Goal: Information Seeking & Learning: Learn about a topic

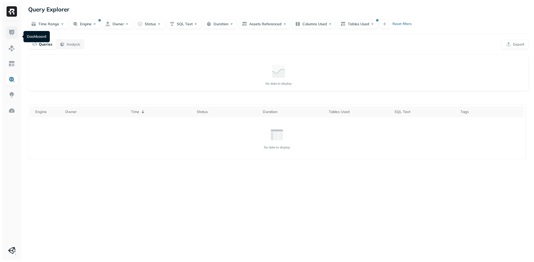
click at [10, 36] on img at bounding box center [11, 32] width 7 height 7
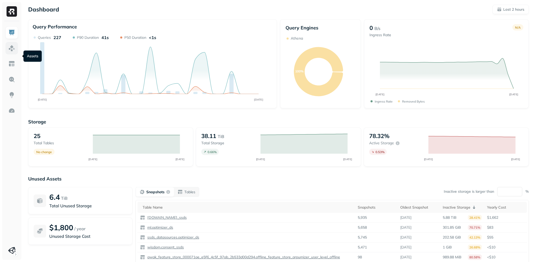
click at [13, 52] on img at bounding box center [11, 48] width 7 height 7
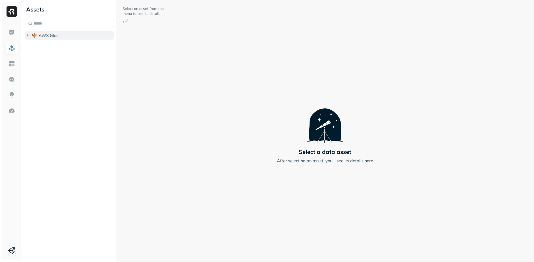
click at [28, 38] on icon "button" at bounding box center [27, 35] width 5 height 5
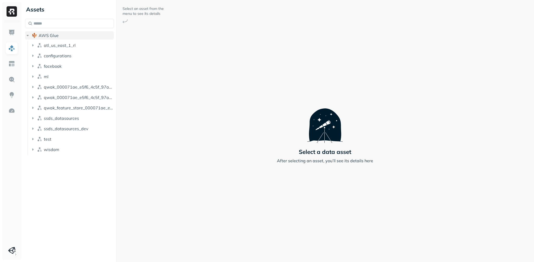
click at [28, 38] on icon "button" at bounding box center [27, 35] width 5 height 5
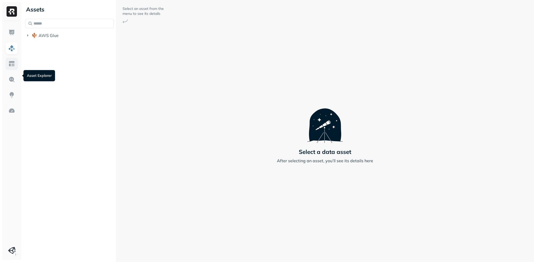
click at [10, 67] on img at bounding box center [11, 64] width 7 height 7
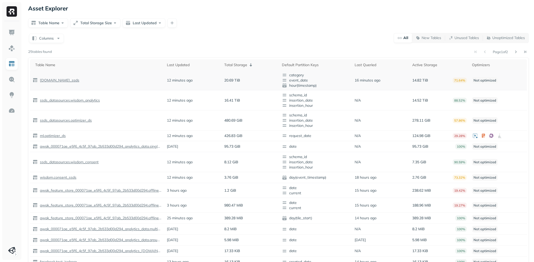
click at [76, 83] on p "[DOMAIN_NAME]_ssds" at bounding box center [59, 80] width 40 height 5
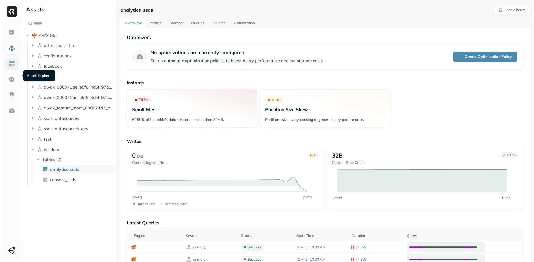
click at [12, 67] on img at bounding box center [11, 64] width 7 height 7
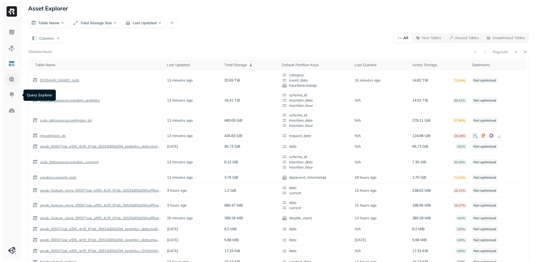
click at [11, 83] on img at bounding box center [11, 79] width 7 height 7
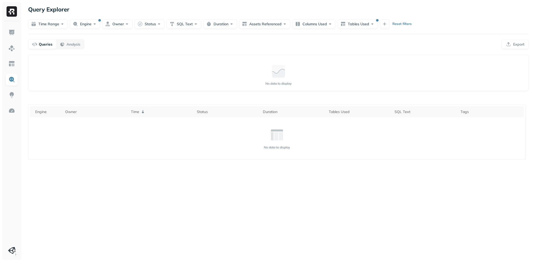
click at [92, 27] on button "Engine" at bounding box center [85, 23] width 30 height 9
click at [116, 50] on button "Reset" at bounding box center [111, 46] width 10 height 9
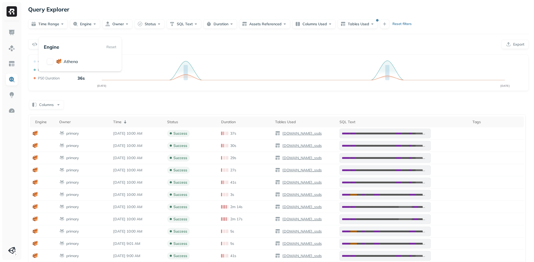
click at [243, 69] on div "Query Performance SEP 04 SEP 04 Queries 18 P90 Duration 2m 13s P50 Duration 36s" at bounding box center [278, 73] width 501 height 37
click at [60, 29] on button "Time Range" at bounding box center [48, 23] width 40 height 9
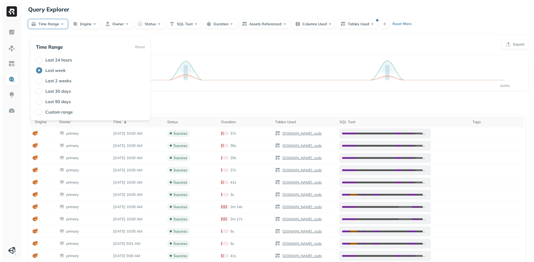
click at [62, 63] on label "Last 24 hours" at bounding box center [58, 59] width 27 height 5
click at [42, 63] on button "Last 24 hours" at bounding box center [39, 60] width 6 height 6
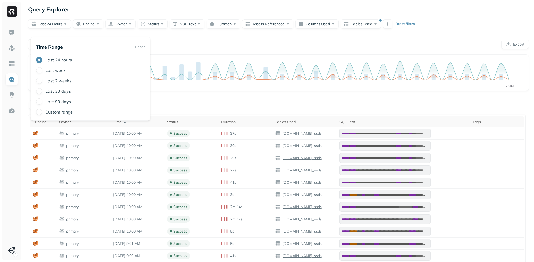
click at [213, 49] on div "Queries Analysis Export" at bounding box center [278, 44] width 501 height 10
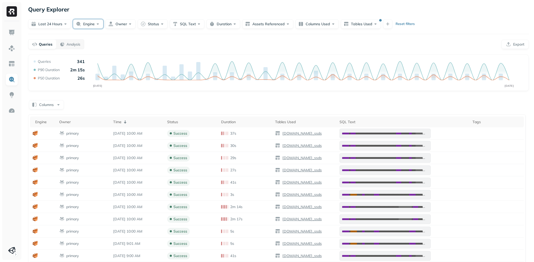
click at [103, 29] on button "Engine" at bounding box center [88, 23] width 30 height 9
click at [174, 49] on div "Queries Analysis Export" at bounding box center [278, 44] width 501 height 10
click at [103, 29] on button "Engine" at bounding box center [88, 23] width 30 height 9
click at [353, 49] on div "Queries Analysis Export" at bounding box center [278, 44] width 501 height 10
click at [381, 29] on button "Tables Used" at bounding box center [361, 23] width 40 height 9
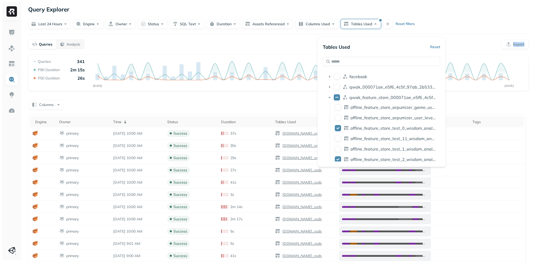
click at [381, 29] on button "Tables Used" at bounding box center [361, 23] width 40 height 9
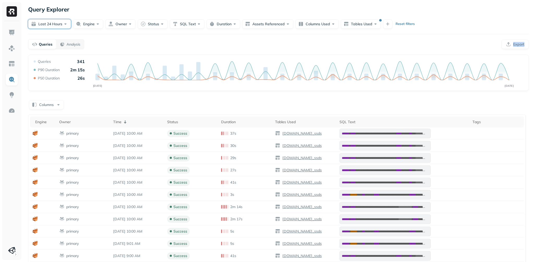
click at [65, 29] on button "Last 24 hours" at bounding box center [49, 23] width 43 height 9
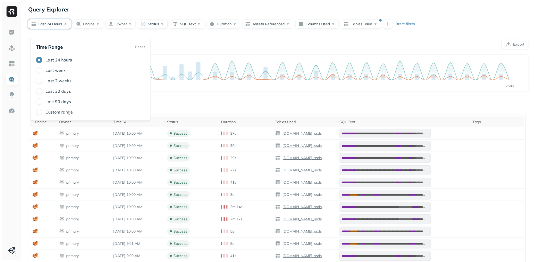
click at [57, 115] on label "Custom range" at bounding box center [58, 112] width 27 height 5
click at [42, 115] on button "Custom range" at bounding box center [39, 112] width 6 height 6
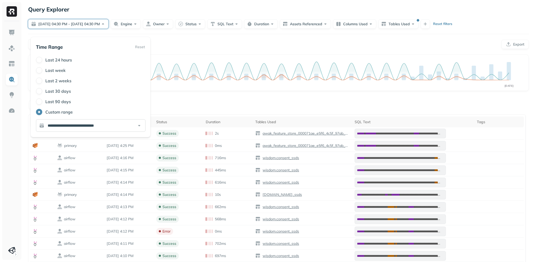
click at [141, 132] on input "**********" at bounding box center [91, 125] width 110 height 13
click at [213, 113] on div "**********" at bounding box center [278, 196] width 501 height 283
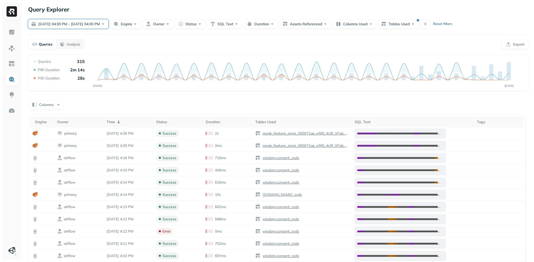
click at [82, 29] on button "Sep 02, 04:30 PM - Sep 03, 04:30 PM" at bounding box center [68, 23] width 80 height 9
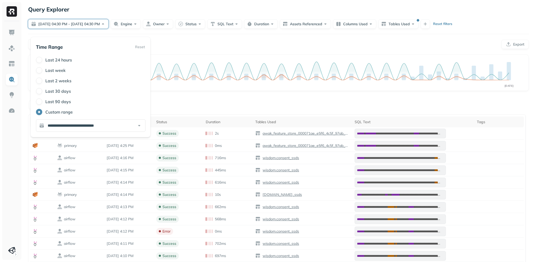
click at [69, 63] on div "Last 24 hours" at bounding box center [91, 60] width 110 height 6
click at [46, 63] on div "Last 24 hours" at bounding box center [91, 60] width 110 height 6
click at [41, 63] on button "Last 24 hours" at bounding box center [39, 60] width 6 height 6
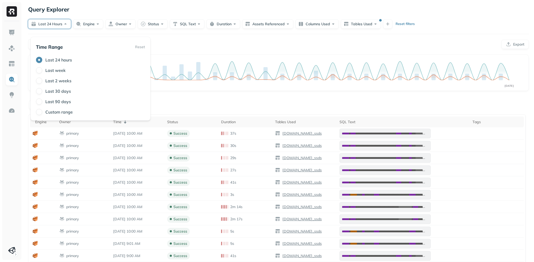
click at [283, 45] on div "**********" at bounding box center [278, 171] width 511 height 342
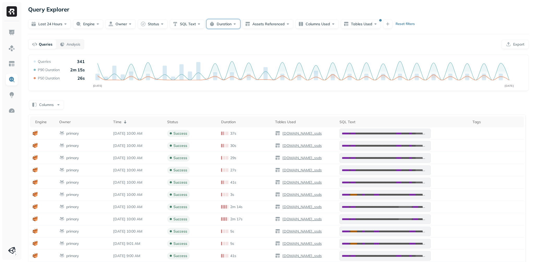
click at [240, 29] on button "Duration" at bounding box center [224, 23] width 34 height 9
click at [228, 65] on button "Less Than" at bounding box center [223, 61] width 25 height 9
click at [245, 66] on input "text" at bounding box center [247, 61] width 19 height 9
click at [248, 66] on input "text" at bounding box center [247, 61] width 19 height 9
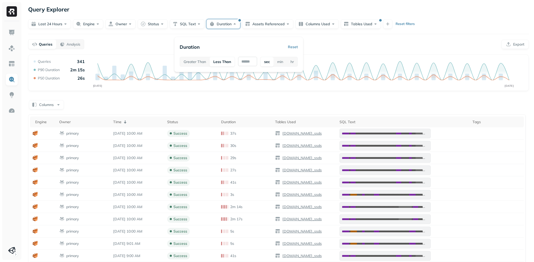
click at [248, 66] on input "text" at bounding box center [247, 61] width 19 height 9
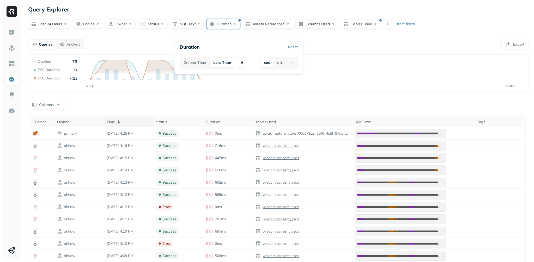
type input "*"
click at [122, 125] on icon at bounding box center [119, 122] width 6 height 6
click at [123, 128] on th "Time" at bounding box center [129, 122] width 50 height 11
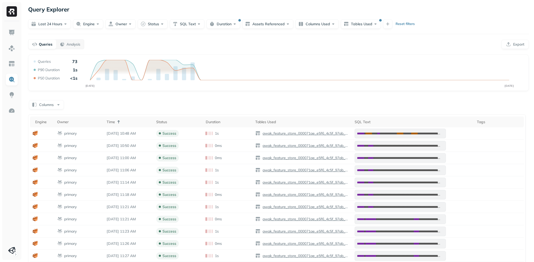
click at [122, 125] on icon at bounding box center [119, 122] width 6 height 6
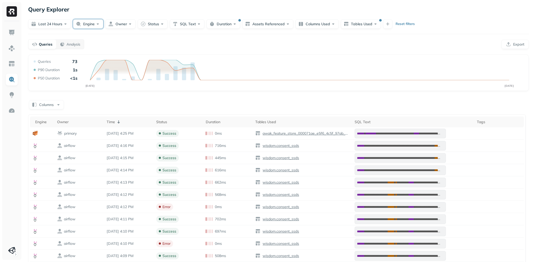
click at [101, 29] on button "Engine" at bounding box center [88, 23] width 30 height 9
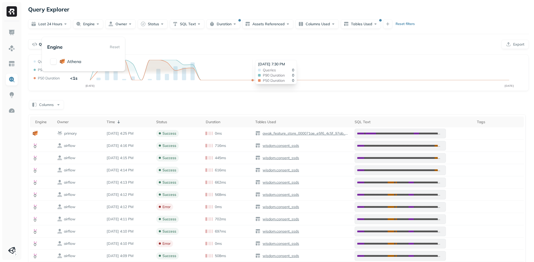
click at [258, 82] on div "Queries 0 P90 Duration 0 P50 Duration 0" at bounding box center [276, 75] width 36 height 14
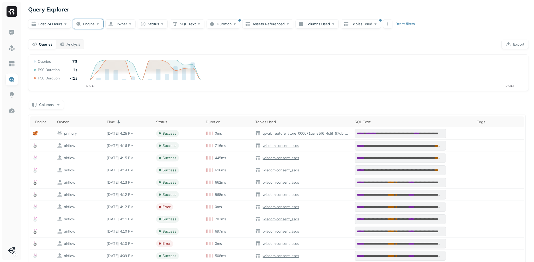
click at [103, 28] on button "Engine" at bounding box center [88, 23] width 30 height 9
type button "on"
click at [103, 28] on button "Engine" at bounding box center [88, 23] width 30 height 9
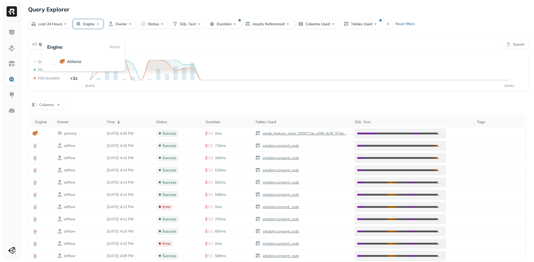
click at [103, 29] on button "Engine" at bounding box center [88, 23] width 30 height 9
click at [240, 29] on button "Duration" at bounding box center [224, 23] width 34 height 9
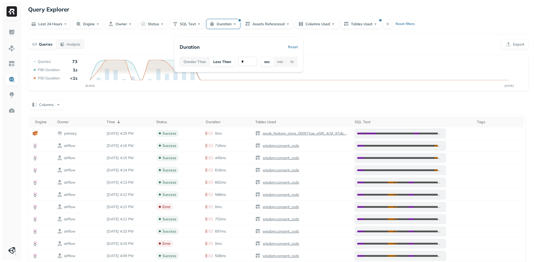
click at [248, 66] on input "*" at bounding box center [247, 61] width 19 height 9
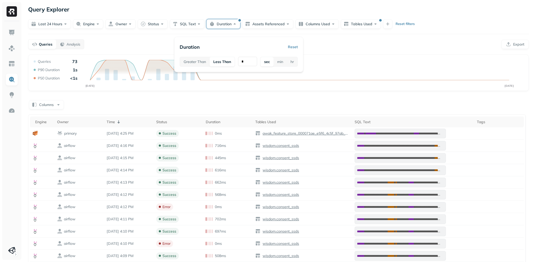
click at [296, 49] on div "Duration Reset Greater Than Less Than * sec min hr" at bounding box center [238, 54] width 129 height 35
click at [291, 49] on button "Reset" at bounding box center [293, 46] width 10 height 9
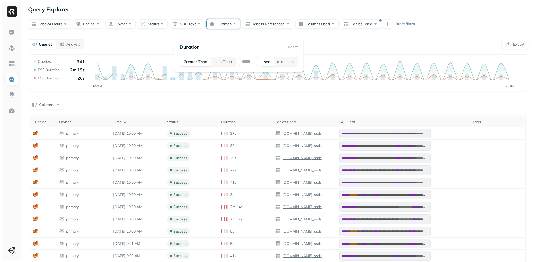
click at [246, 66] on input "text" at bounding box center [248, 61] width 18 height 9
click at [247, 66] on input "text" at bounding box center [248, 61] width 18 height 9
click at [247, 66] on input "*" at bounding box center [243, 63] width 8 height 12
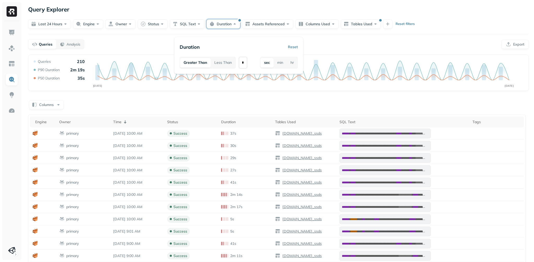
click at [247, 66] on input "*" at bounding box center [243, 63] width 8 height 12
click at [247, 68] on input "*" at bounding box center [243, 63] width 8 height 12
click at [283, 68] on button "min" at bounding box center [280, 62] width 13 height 9
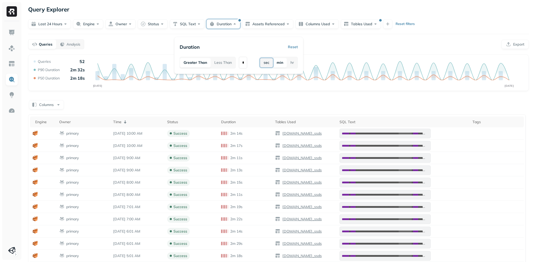
click at [262, 68] on button "sec" at bounding box center [266, 62] width 13 height 9
click at [247, 67] on input "*" at bounding box center [243, 63] width 8 height 12
click at [224, 67] on button "Less Than" at bounding box center [223, 62] width 25 height 9
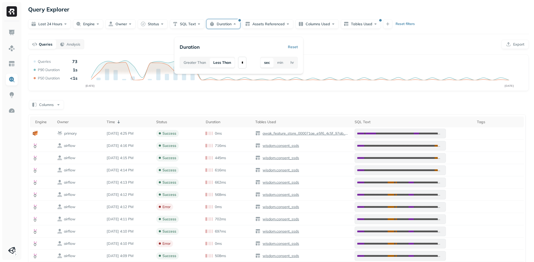
click at [246, 68] on input "*" at bounding box center [242, 63] width 8 height 12
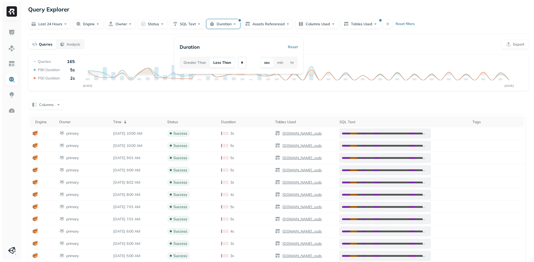
click at [246, 68] on input "**" at bounding box center [242, 63] width 8 height 12
type input "*"
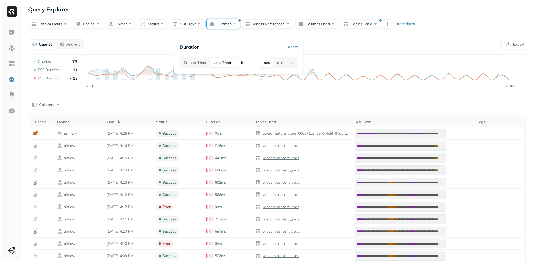
click at [246, 68] on input "*" at bounding box center [242, 63] width 8 height 12
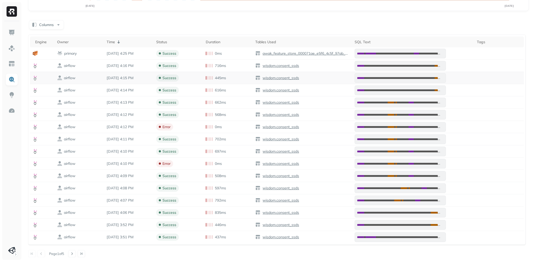
scroll to position [0, 0]
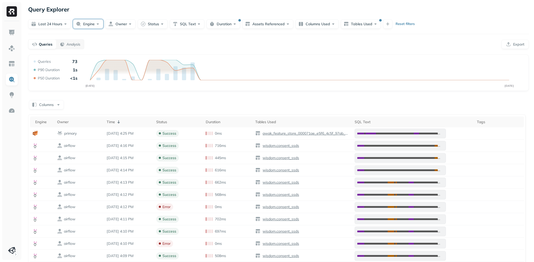
click at [98, 28] on button "Engine" at bounding box center [88, 23] width 30 height 9
click at [120, 49] on div "Engine Reset" at bounding box center [83, 46] width 73 height 9
click at [56, 27] on button "Last 24 hours" at bounding box center [49, 23] width 43 height 9
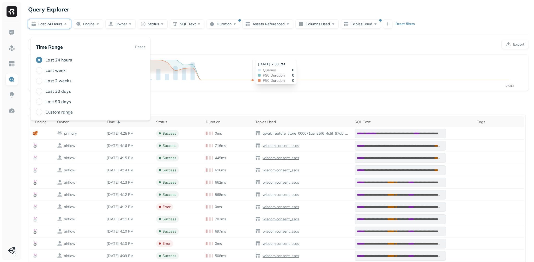
click at [257, 77] on icon "SEP [DATE]" at bounding box center [276, 74] width 486 height 31
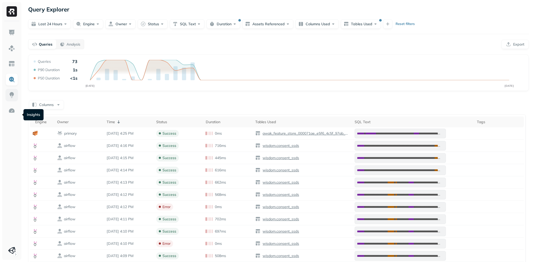
click at [12, 99] on img at bounding box center [11, 95] width 7 height 7
